Goal: Task Accomplishment & Management: Complete application form

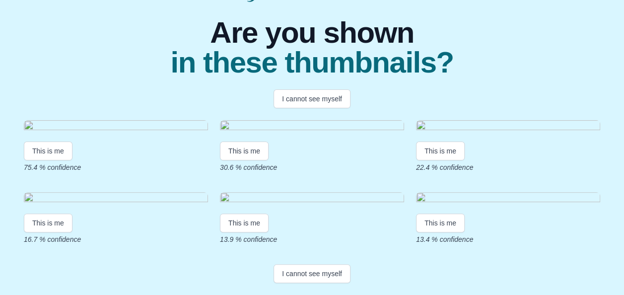
scroll to position [148, 0]
click at [50, 160] on button "This is me" at bounding box center [48, 151] width 49 height 19
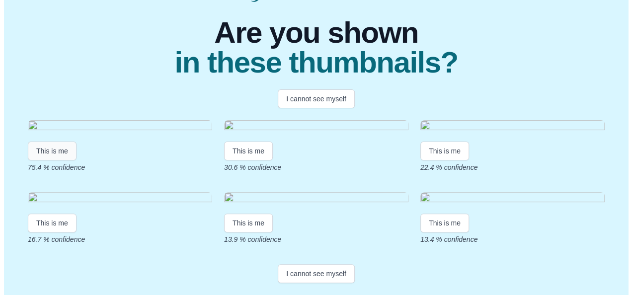
scroll to position [0, 0]
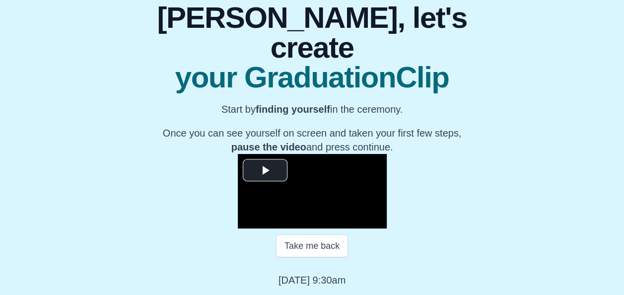
scroll to position [158, 0]
click at [265, 170] on span "Video Player" at bounding box center [265, 170] width 0 height 0
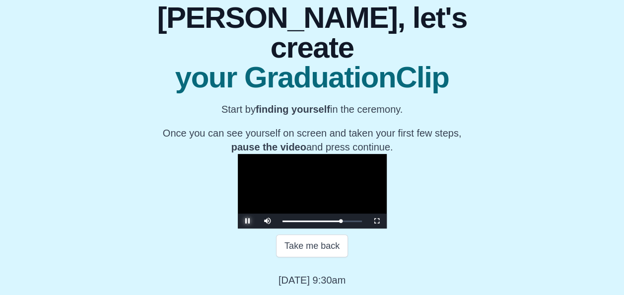
click at [248, 221] on span "Video Player" at bounding box center [248, 221] width 0 height 0
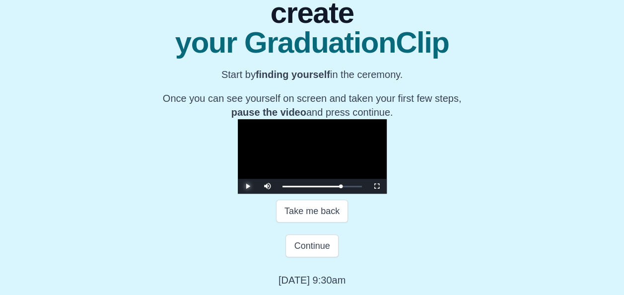
click at [248, 186] on span "Video Player" at bounding box center [248, 186] width 0 height 0
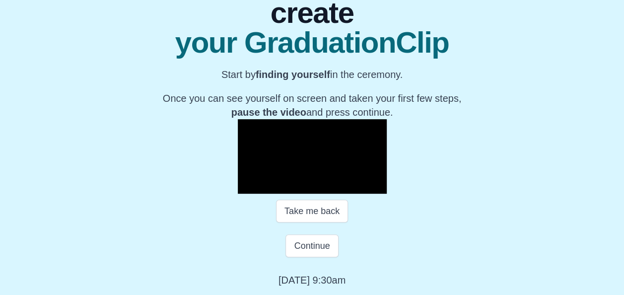
click at [248, 186] on span "Video Player" at bounding box center [248, 186] width 0 height 0
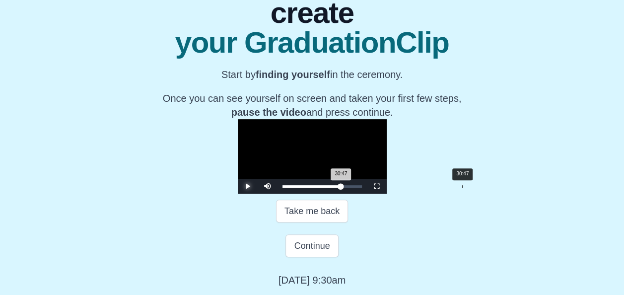
click at [341, 188] on div "30:47 Progress : 0%" at bounding box center [312, 186] width 59 height 2
click at [248, 186] on span "Video Player" at bounding box center [248, 186] width 0 height 0
click at [367, 194] on div "Loaded : 0% 30:06 30:58 Progress : 0%" at bounding box center [322, 186] width 89 height 15
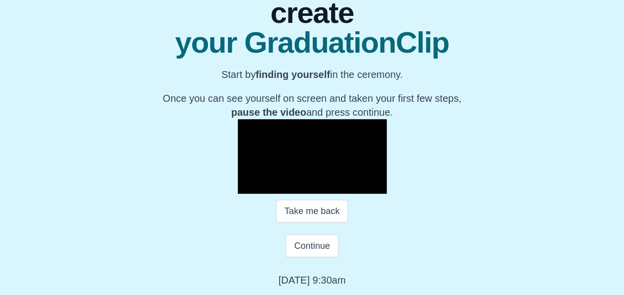
click at [248, 186] on span "Video Player" at bounding box center [248, 186] width 0 height 0
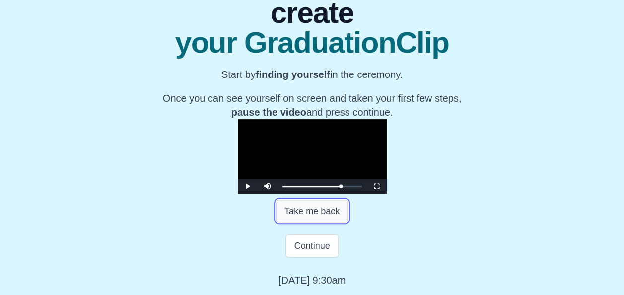
click at [304, 223] on button "Take me back" at bounding box center [312, 211] width 72 height 23
click at [248, 186] on span "Video Player" at bounding box center [248, 186] width 0 height 0
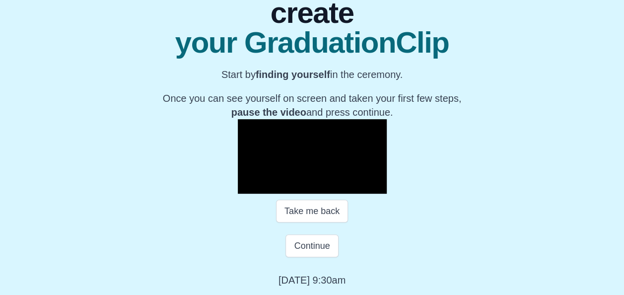
click at [248, 186] on span "Video Player" at bounding box center [248, 186] width 0 height 0
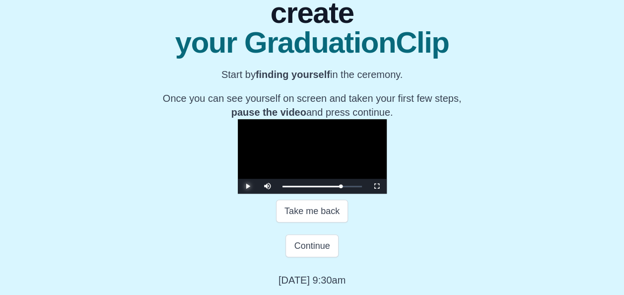
click at [248, 186] on span "Video Player" at bounding box center [248, 186] width 0 height 0
click at [313, 257] on button "Continue" at bounding box center [312, 245] width 53 height 23
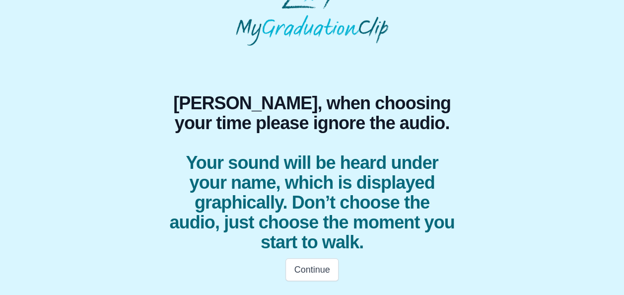
scroll to position [28, 0]
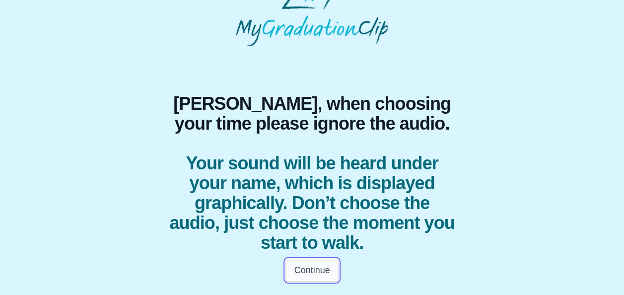
click at [312, 272] on button "Continue" at bounding box center [312, 270] width 53 height 23
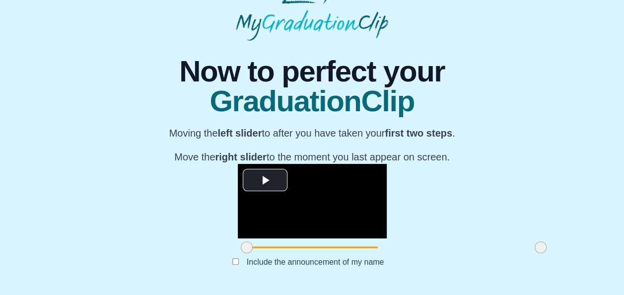
scroll to position [133, 0]
click at [265, 180] on span "Video Player" at bounding box center [265, 180] width 0 height 0
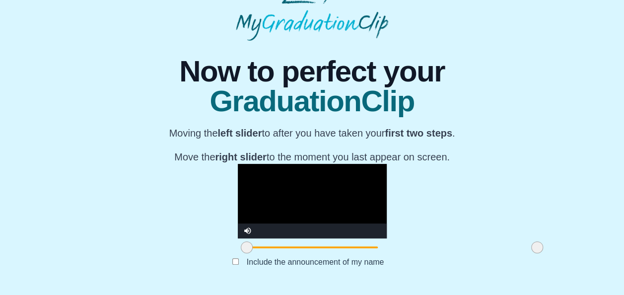
click at [532, 247] on span at bounding box center [538, 247] width 12 height 12
drag, startPoint x: 165, startPoint y: 249, endPoint x: 239, endPoint y: 251, distance: 74.0
click at [315, 251] on span at bounding box center [321, 247] width 12 height 12
click at [238, 177] on video "Video Player" at bounding box center [312, 201] width 149 height 75
click at [311, 280] on button "Submit" at bounding box center [312, 277] width 39 height 19
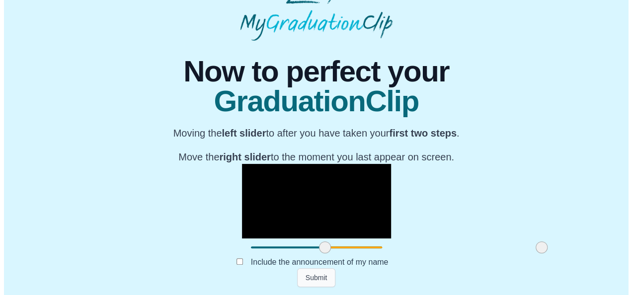
scroll to position [0, 0]
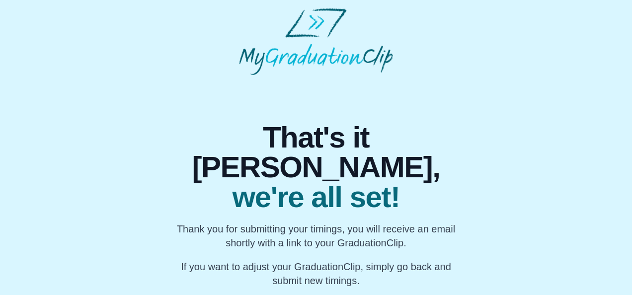
drag, startPoint x: 631, startPoint y: 111, endPoint x: 631, endPoint y: 152, distance: 40.7
click at [631, 152] on html "That's it Eleanor, we're all set! Thank you for submitting your timings, you wi…" at bounding box center [316, 148] width 632 height 296
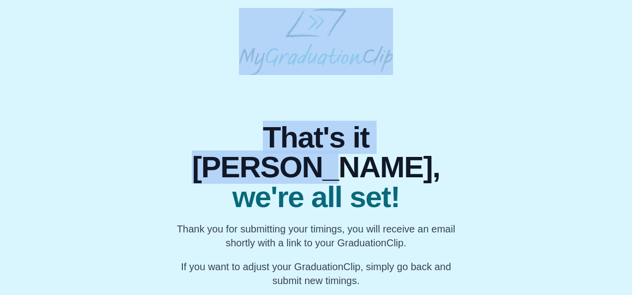
drag, startPoint x: 631, startPoint y: 76, endPoint x: 633, endPoint y: 148, distance: 72.6
click at [631, 148] on html "That's it Eleanor, we're all set! Thank you for submitting your timings, you wi…" at bounding box center [316, 148] width 632 height 296
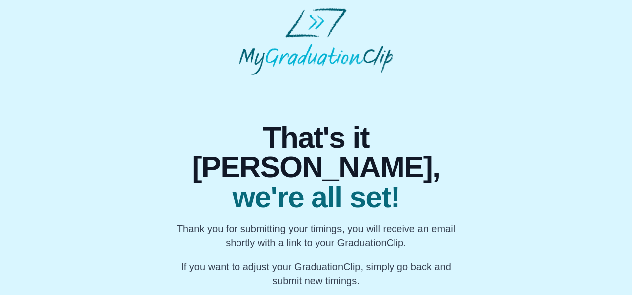
click at [452, 260] on p "If you want to adjust your GraduationClip, simply go back and submit new timing…" at bounding box center [316, 274] width 292 height 28
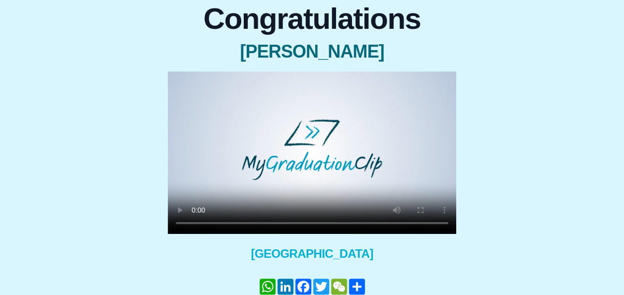
scroll to position [92, 0]
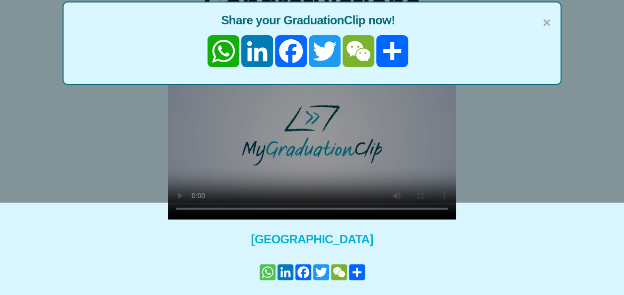
click at [269, 272] on link "WhatsApp" at bounding box center [268, 272] width 18 height 16
click at [353, 268] on link "Share" at bounding box center [357, 272] width 18 height 16
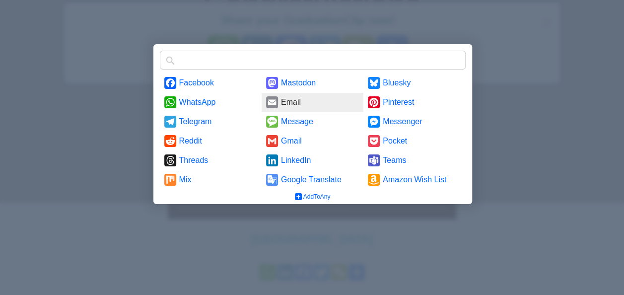
click at [284, 97] on link "Email" at bounding box center [313, 102] width 102 height 19
